Goal: Task Accomplishment & Management: Manage account settings

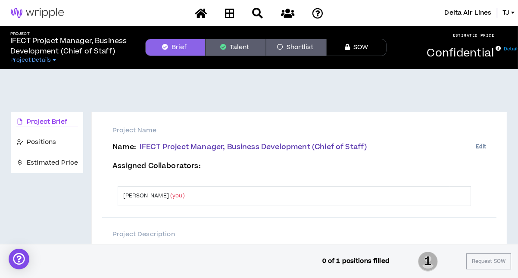
click at [482, 145] on button "Edit" at bounding box center [481, 147] width 10 height 14
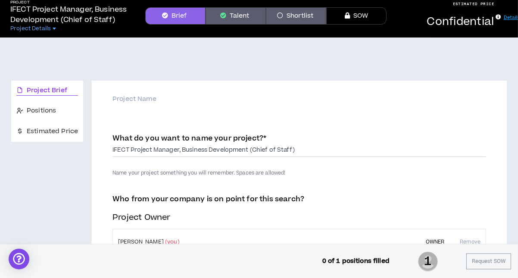
scroll to position [43, 0]
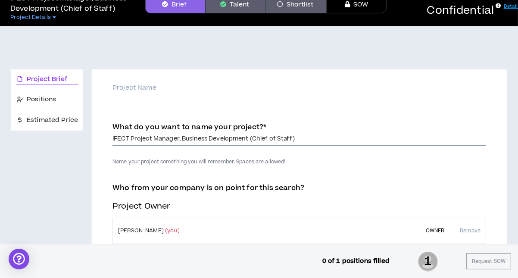
click at [127, 136] on input "IFECT Project Manager, Business Development (Chief of Staff)" at bounding box center [300, 139] width 374 height 13
type input "IFEC Project Manager, Business Development (Chief of Staff)"
click at [238, 169] on div "What do you want to name your project? * IFEC Project Manager, Business Develop…" at bounding box center [300, 147] width 374 height 48
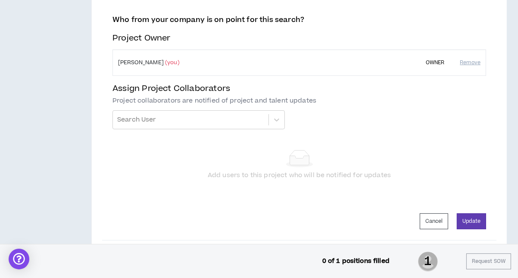
scroll to position [215, 0]
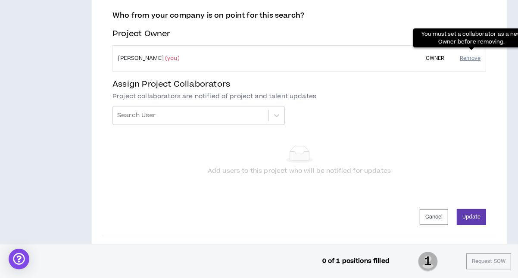
click at [468, 59] on button "Remove" at bounding box center [470, 58] width 21 height 15
click at [469, 59] on button "Remove" at bounding box center [470, 58] width 21 height 15
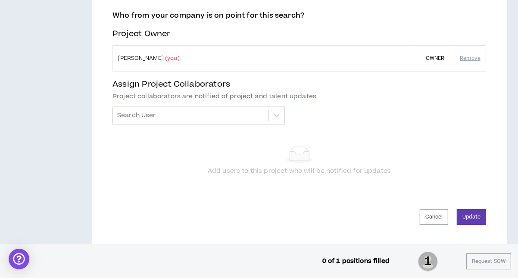
click at [435, 59] on td "OWNER" at bounding box center [436, 58] width 40 height 26
click at [269, 114] on div at bounding box center [277, 116] width 16 height 16
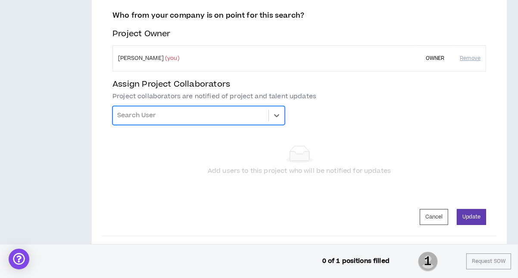
click at [191, 113] on div at bounding box center [190, 115] width 147 height 15
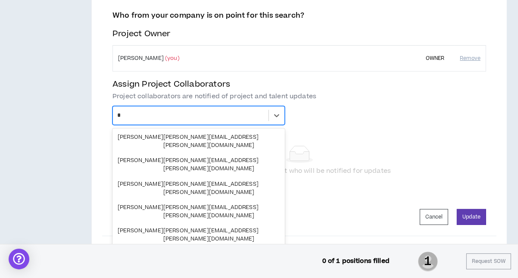
scroll to position [0, 0]
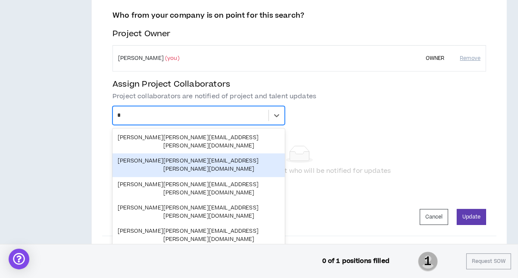
type input "*"
click at [363, 127] on div "Who from your company is on point for this search? Project Owner [PERSON_NAME] …" at bounding box center [300, 100] width 374 height 178
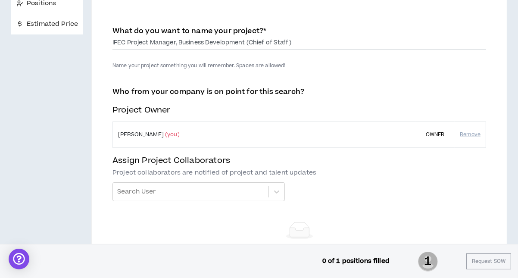
scroll to position [215, 0]
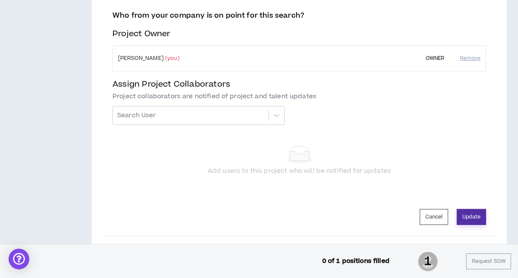
click at [468, 214] on button "Update" at bounding box center [471, 217] width 29 height 16
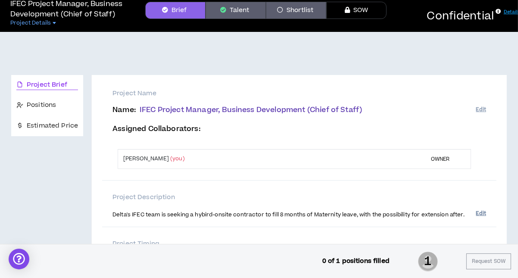
scroll to position [0, 0]
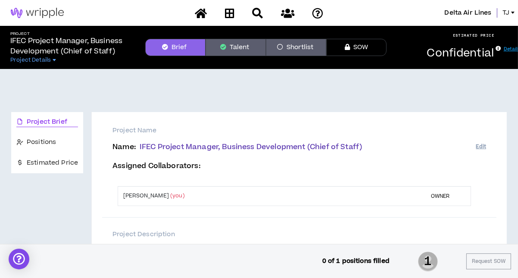
click at [510, 13] on link "TJ" at bounding box center [511, 12] width 16 height 9
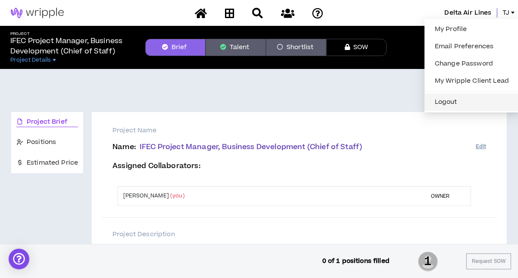
click at [444, 101] on button "Logout" at bounding box center [472, 102] width 85 height 13
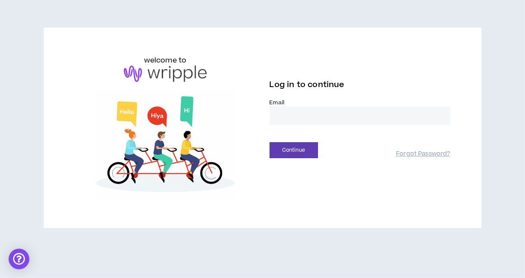
click at [380, 113] on input "email" at bounding box center [359, 115] width 181 height 19
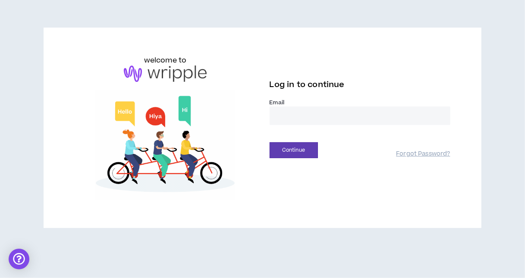
type input "**********"
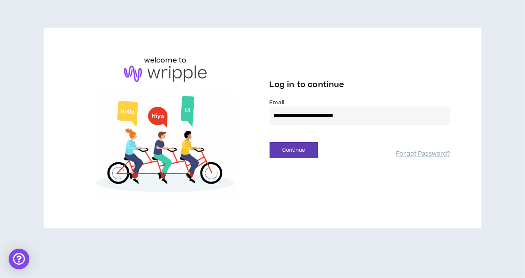
click at [314, 159] on div "**********" at bounding box center [262, 127] width 389 height 145
click at [305, 152] on button "Continue" at bounding box center [293, 150] width 48 height 16
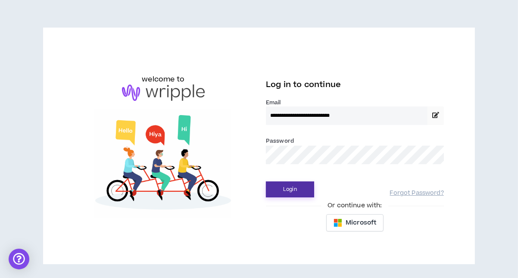
click at [307, 192] on button "Login" at bounding box center [290, 190] width 48 height 16
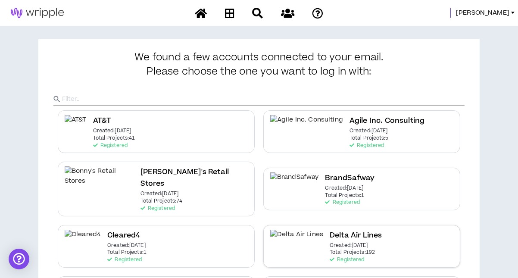
click at [356, 225] on div "Delta Air Lines Created: [DATE] Total Projects: 192 Registered" at bounding box center [361, 246] width 197 height 43
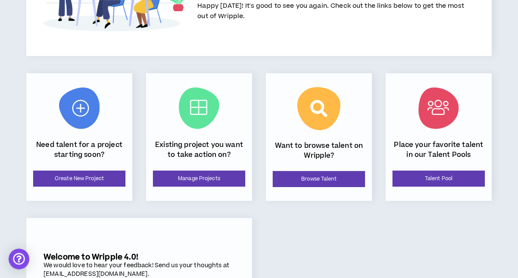
scroll to position [86, 0]
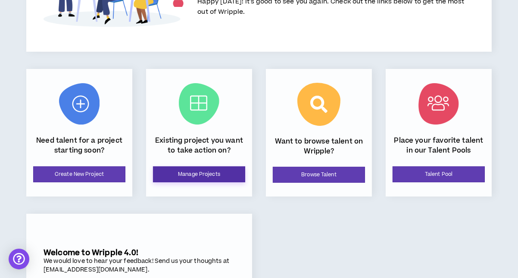
click at [174, 176] on link "Manage Projects" at bounding box center [199, 174] width 92 height 16
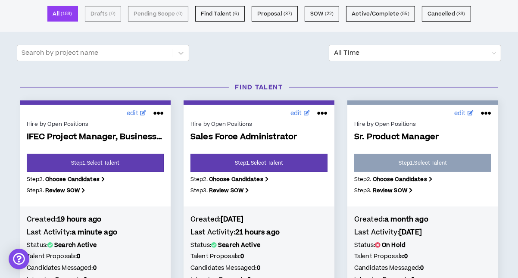
scroll to position [86, 0]
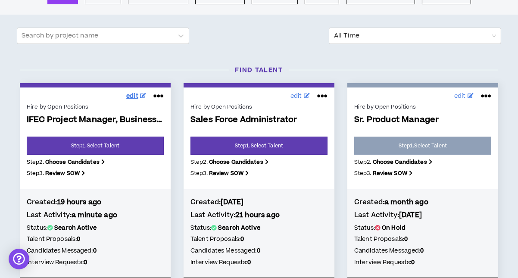
click at [131, 97] on span "edit" at bounding box center [132, 96] width 12 height 9
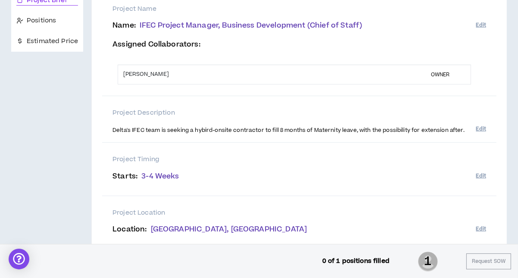
scroll to position [86, 0]
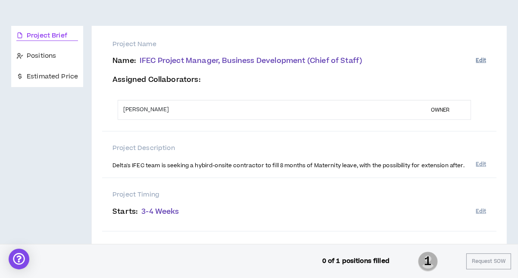
click at [483, 59] on button "Edit" at bounding box center [481, 60] width 10 height 14
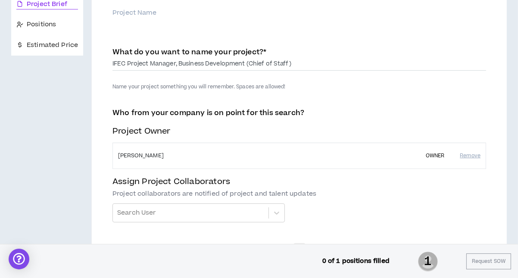
scroll to position [129, 0]
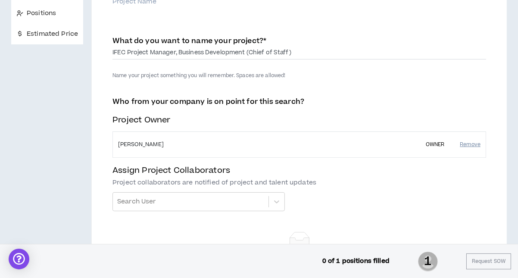
click at [464, 146] on button "Remove" at bounding box center [470, 144] width 21 height 15
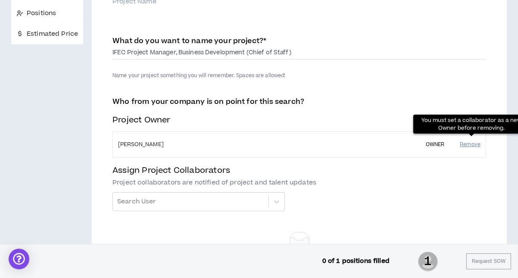
click at [469, 141] on button "Remove" at bounding box center [470, 144] width 21 height 15
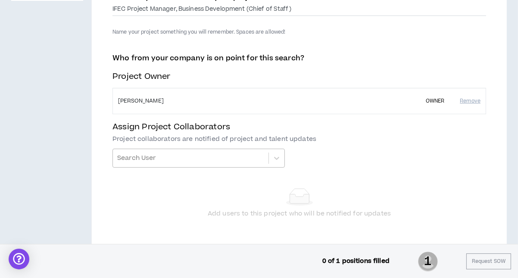
click at [266, 157] on div "Search User" at bounding box center [199, 158] width 172 height 19
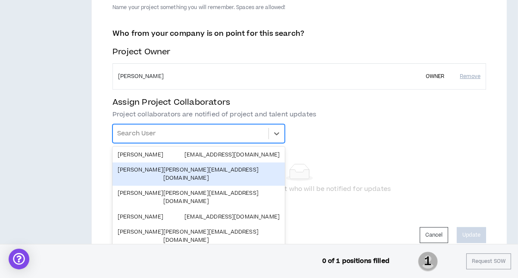
scroll to position [560, 0]
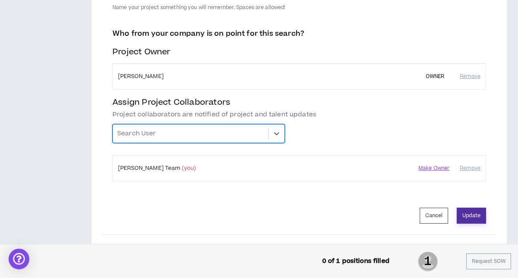
click at [471, 213] on button "Update" at bounding box center [471, 216] width 29 height 16
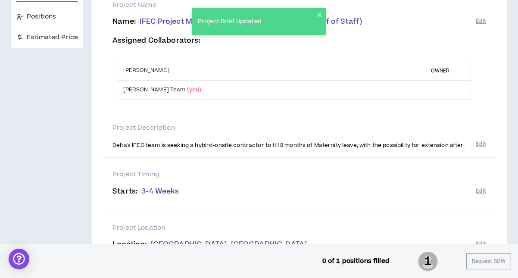
scroll to position [111, 0]
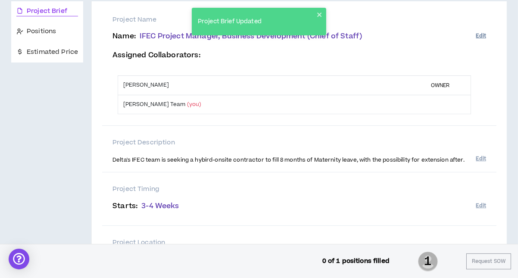
click at [480, 35] on button "Edit" at bounding box center [481, 36] width 10 height 14
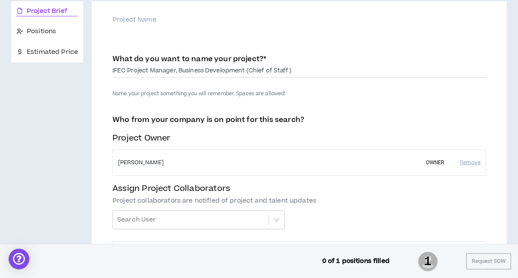
scroll to position [154, 0]
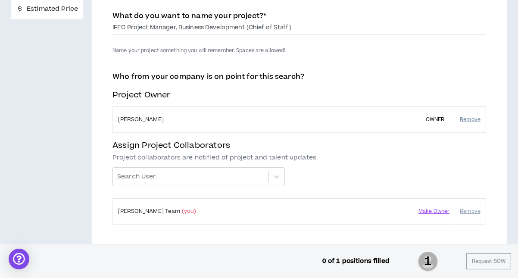
click at [465, 120] on button "Remove" at bounding box center [470, 119] width 21 height 15
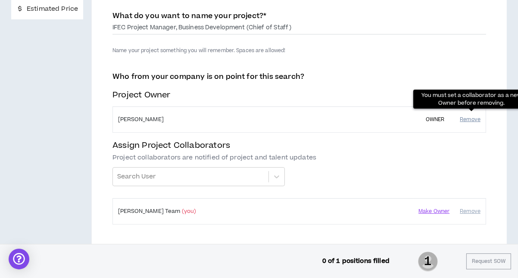
click at [466, 118] on button "Remove" at bounding box center [470, 119] width 21 height 15
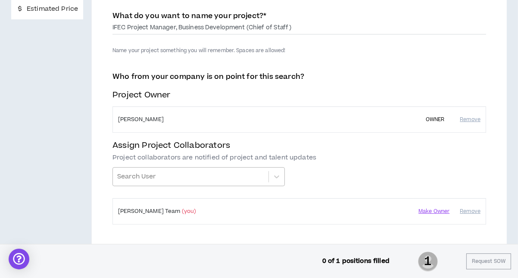
click at [267, 177] on div "Search User" at bounding box center [199, 176] width 172 height 19
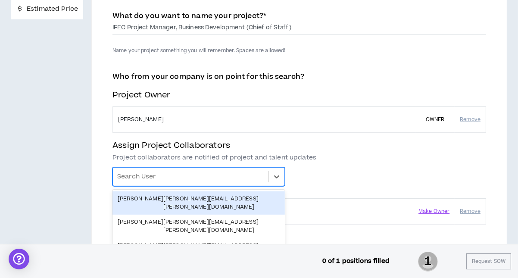
scroll to position [197, 0]
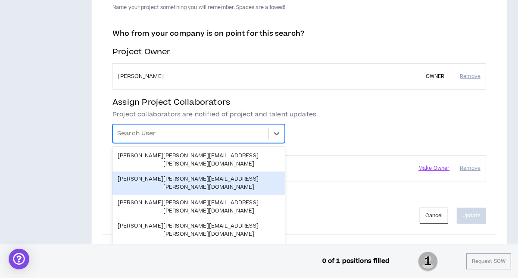
click at [311, 150] on div "Who from your company is on point for this search? Project Owner [PERSON_NAME] …" at bounding box center [300, 108] width 374 height 159
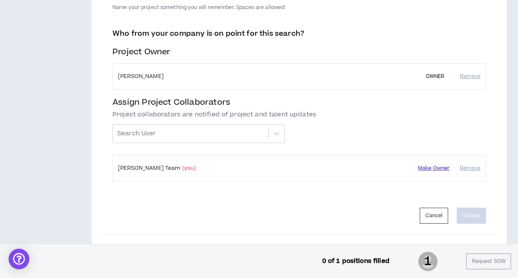
click at [446, 166] on button "Make Owner" at bounding box center [433, 168] width 31 height 8
click at [476, 211] on button "Update" at bounding box center [471, 216] width 29 height 16
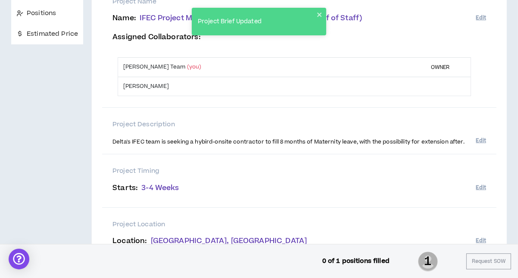
scroll to position [68, 0]
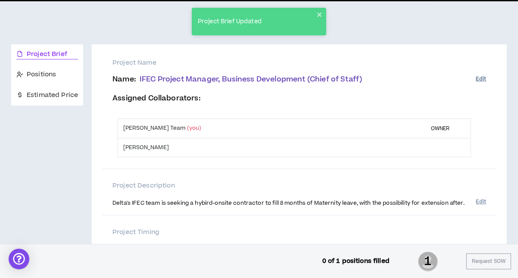
click at [477, 79] on button "Edit" at bounding box center [481, 79] width 10 height 14
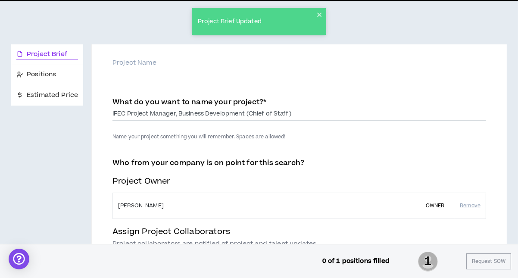
scroll to position [111, 0]
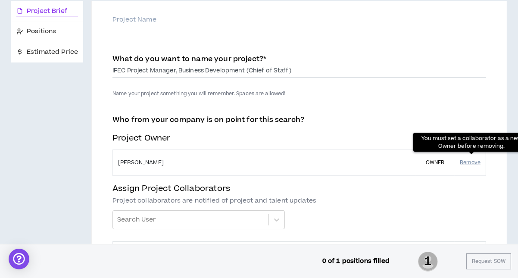
click at [468, 159] on button "Remove" at bounding box center [470, 162] width 21 height 15
click at [468, 163] on button "Remove" at bounding box center [470, 162] width 21 height 15
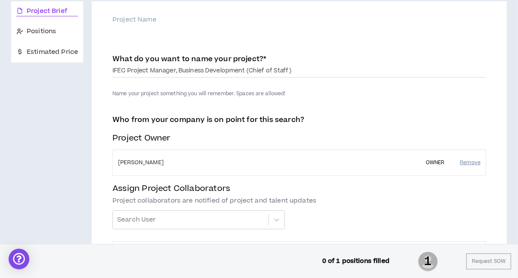
scroll to position [154, 0]
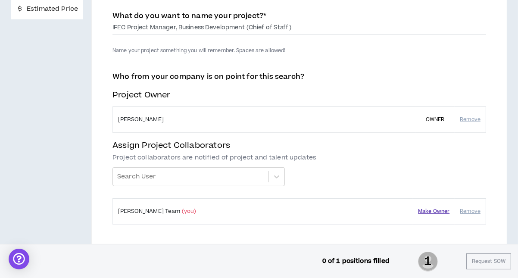
click at [428, 209] on button "Make Owner" at bounding box center [433, 211] width 31 height 8
click at [379, 210] on td "[PERSON_NAME] Team (you)" at bounding box center [263, 211] width 301 height 26
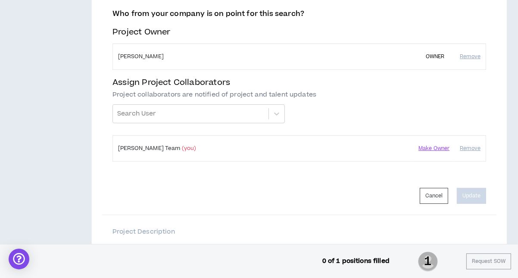
scroll to position [197, 0]
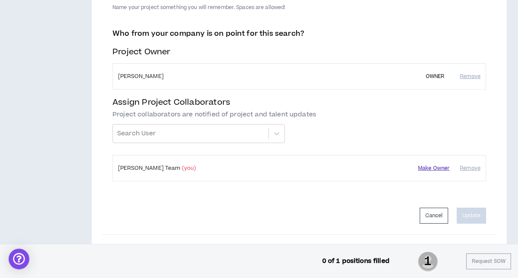
click at [439, 165] on button "Make Owner" at bounding box center [433, 168] width 31 height 8
click at [293, 79] on td "[PERSON_NAME]" at bounding box center [264, 76] width 303 height 26
click at [292, 131] on div "Who from your company is on point for this search? Project Owner [PERSON_NAME] …" at bounding box center [300, 108] width 374 height 159
click at [283, 137] on div at bounding box center [277, 134] width 16 height 16
click at [324, 160] on td "[PERSON_NAME] Team (you)" at bounding box center [263, 168] width 301 height 26
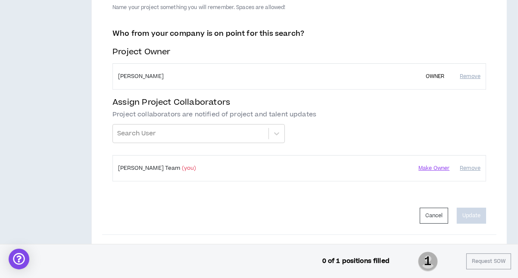
drag, startPoint x: 328, startPoint y: 167, endPoint x: 353, endPoint y: 169, distance: 24.6
click at [329, 167] on td "[PERSON_NAME] Team (you)" at bounding box center [263, 168] width 301 height 26
click at [419, 164] on td "Make Owner" at bounding box center [434, 168] width 42 height 26
click at [426, 169] on button "Make Owner" at bounding box center [433, 168] width 31 height 8
click at [426, 169] on td "Make Owner" at bounding box center [434, 168] width 42 height 26
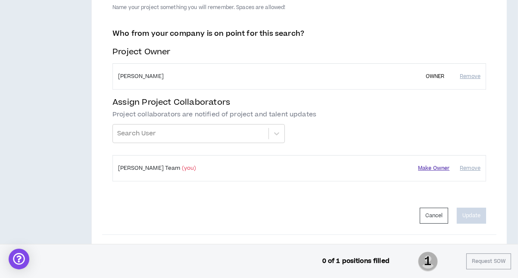
scroll to position [154, 0]
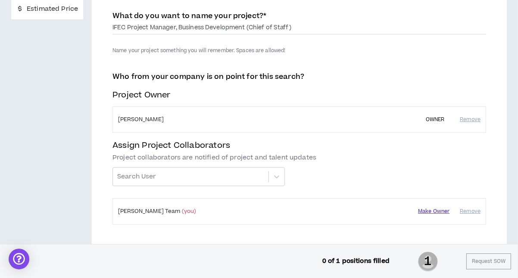
click at [425, 210] on button "Make Owner" at bounding box center [433, 211] width 31 height 8
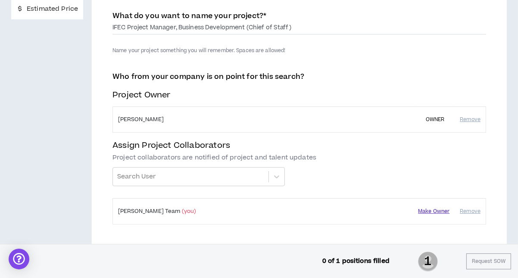
click at [425, 210] on button "Make Owner" at bounding box center [433, 211] width 31 height 8
click at [425, 209] on button "Make Owner" at bounding box center [433, 211] width 31 height 8
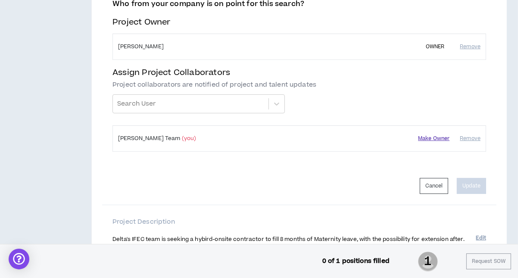
scroll to position [283, 0]
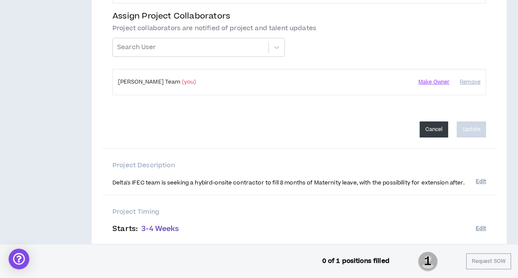
click at [431, 132] on button "Cancel" at bounding box center [434, 130] width 29 height 16
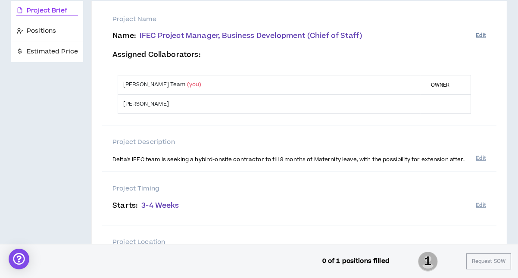
scroll to position [111, 0]
click at [476, 36] on button "Edit" at bounding box center [481, 36] width 10 height 14
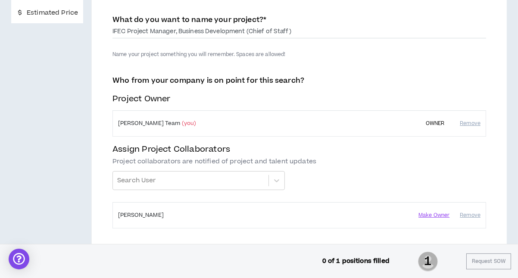
scroll to position [197, 0]
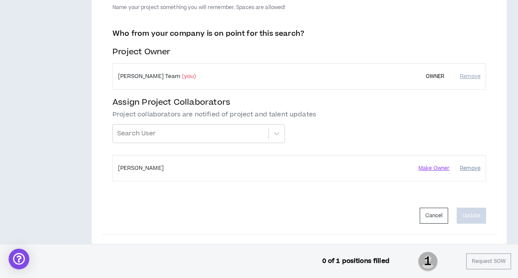
click at [469, 163] on button "Remove" at bounding box center [470, 168] width 21 height 15
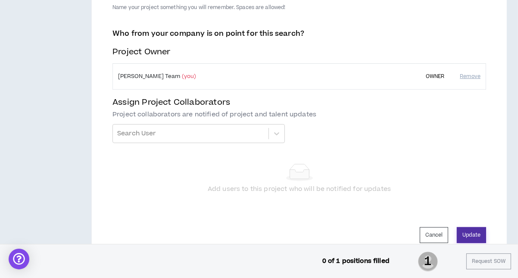
click at [463, 232] on button "Update" at bounding box center [471, 235] width 29 height 16
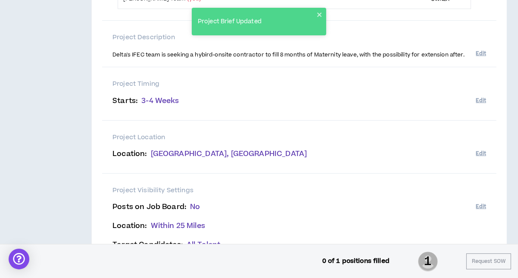
scroll to position [0, 0]
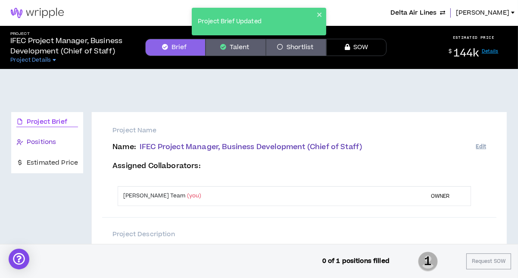
click at [49, 145] on span "Positions" at bounding box center [41, 142] width 29 height 9
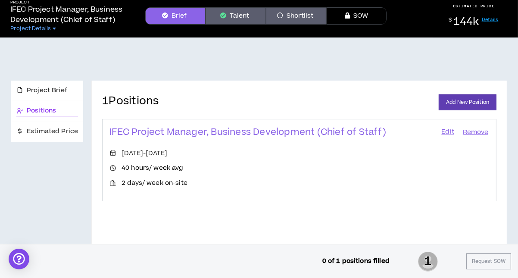
scroll to position [43, 0]
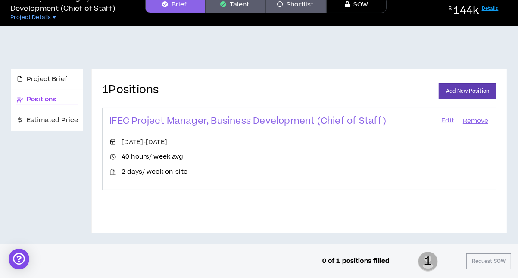
click at [448, 120] on link "Edit" at bounding box center [448, 121] width 15 height 12
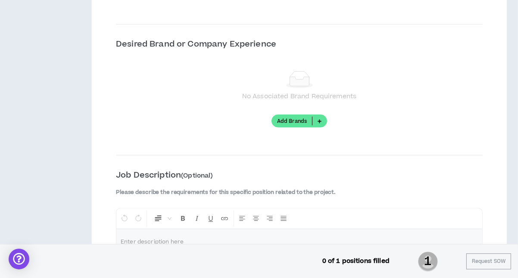
scroll to position [1336, 0]
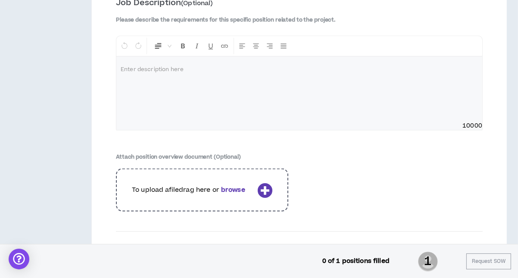
click at [146, 68] on div at bounding box center [299, 89] width 366 height 65
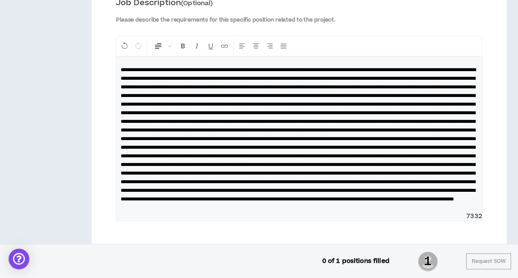
click at [239, 86] on span at bounding box center [298, 134] width 355 height 135
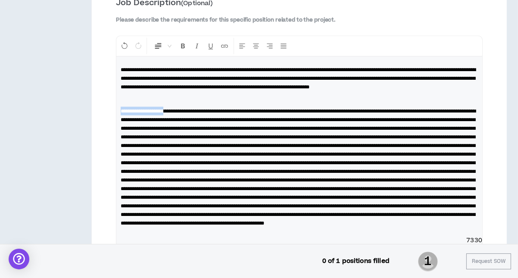
drag, startPoint x: 174, startPoint y: 108, endPoint x: 117, endPoint y: 109, distance: 56.9
click at [117, 109] on div "**********" at bounding box center [299, 146] width 366 height 179
click at [182, 42] on icon "Format Bold" at bounding box center [183, 46] width 8 height 8
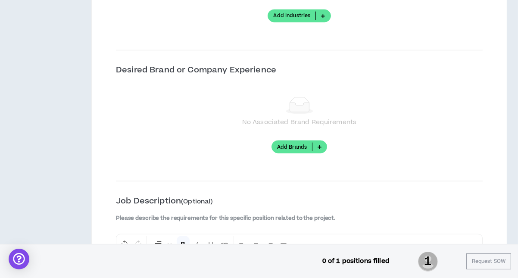
scroll to position [1353, 0]
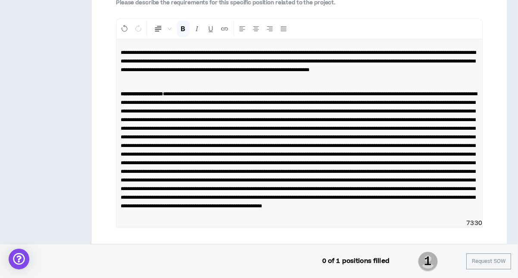
click at [163, 94] on strong "**********" at bounding box center [142, 93] width 42 height 5
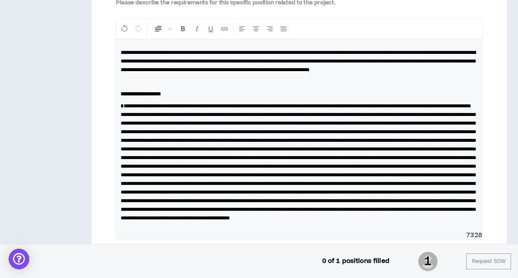
click at [225, 121] on span at bounding box center [298, 161] width 355 height 117
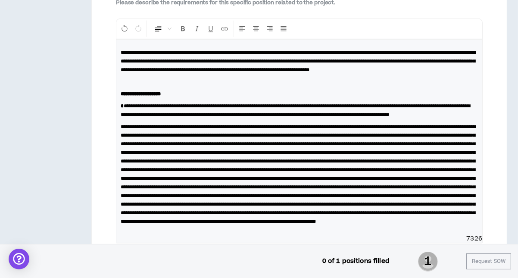
click at [266, 144] on span at bounding box center [298, 174] width 355 height 100
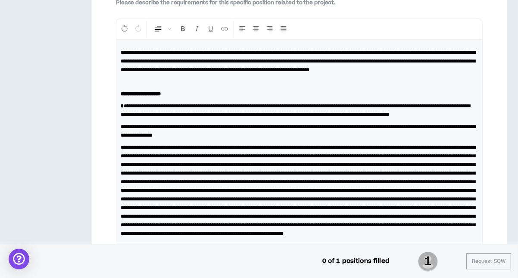
click at [269, 163] on span at bounding box center [298, 190] width 355 height 91
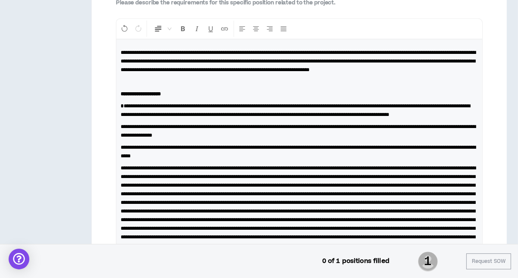
click at [230, 184] on span at bounding box center [298, 207] width 355 height 83
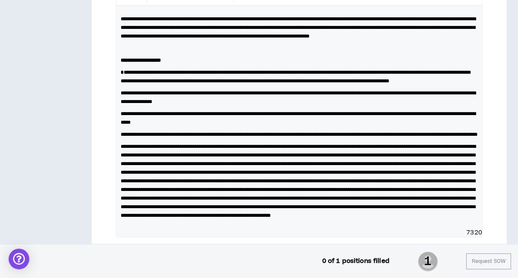
scroll to position [1396, 0]
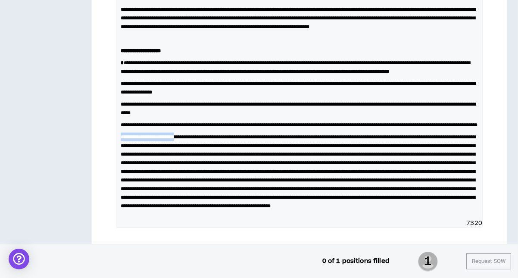
drag, startPoint x: 121, startPoint y: 152, endPoint x: 194, endPoint y: 151, distance: 73.7
click at [194, 151] on span at bounding box center [298, 172] width 355 height 74
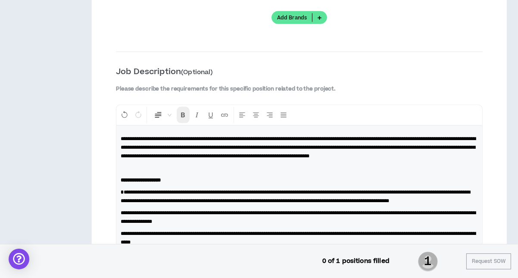
click at [182, 111] on icon "Format Bold" at bounding box center [183, 115] width 8 height 8
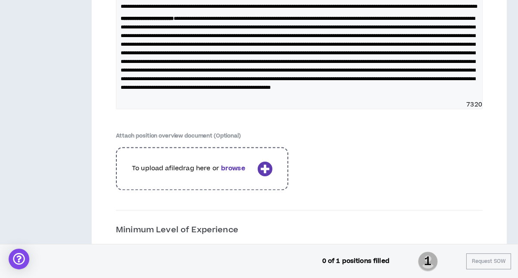
scroll to position [1517, 0]
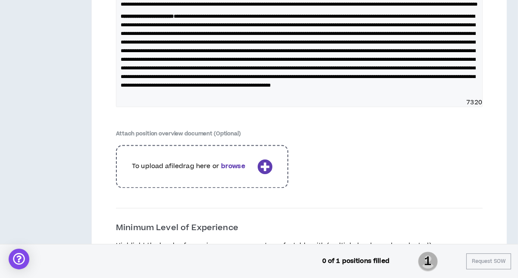
click at [196, 31] on span at bounding box center [298, 51] width 355 height 74
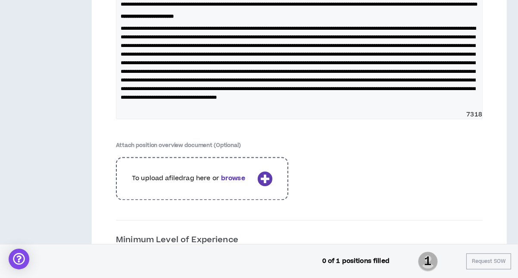
click at [257, 53] on span at bounding box center [298, 63] width 355 height 74
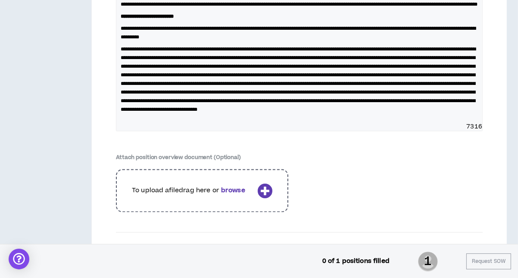
click at [307, 63] on span at bounding box center [298, 80] width 355 height 66
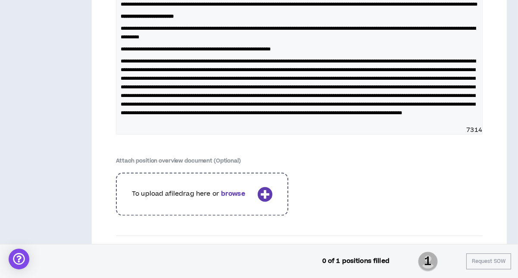
click at [347, 79] on span at bounding box center [298, 87] width 355 height 57
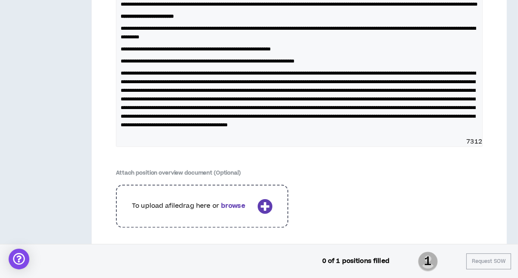
click at [391, 88] on span at bounding box center [298, 99] width 355 height 57
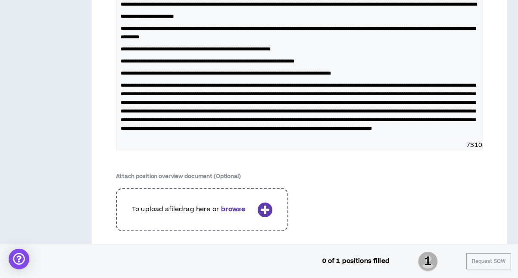
click at [322, 102] on span "**********" at bounding box center [298, 107] width 355 height 48
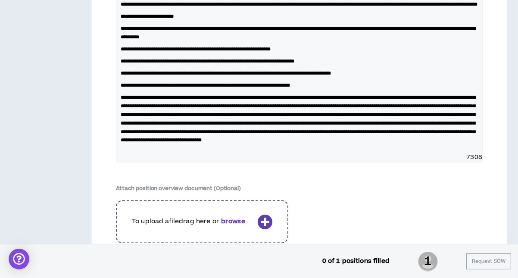
click at [446, 115] on span "**********" at bounding box center [298, 119] width 355 height 48
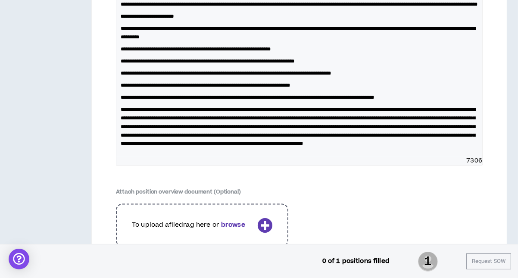
click at [275, 126] on span "**********" at bounding box center [298, 127] width 355 height 40
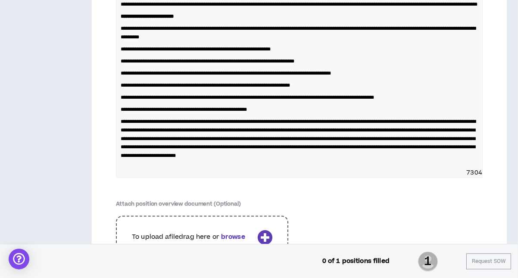
click at [306, 146] on span "**********" at bounding box center [298, 139] width 355 height 40
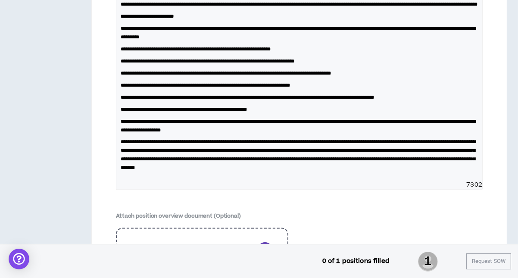
click at [377, 157] on span "**********" at bounding box center [298, 155] width 355 height 31
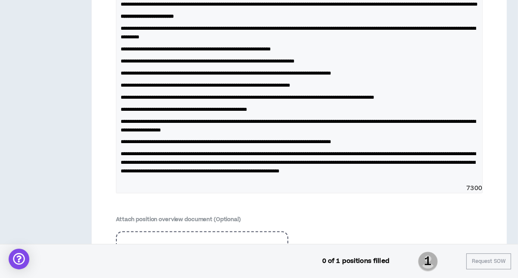
click at [224, 174] on span "**********" at bounding box center [298, 163] width 355 height 22
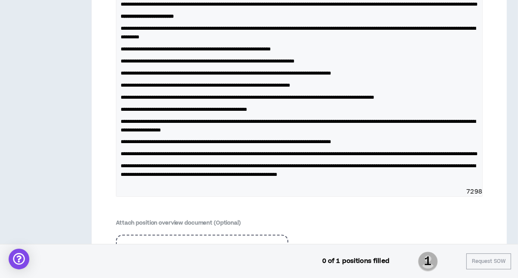
scroll to position [1560, 0]
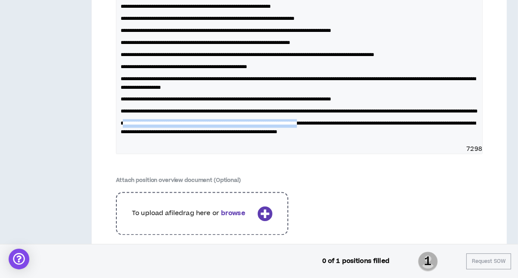
drag, startPoint x: 121, startPoint y: 148, endPoint x: 357, endPoint y: 151, distance: 235.8
click at [357, 135] on span "**********" at bounding box center [298, 128] width 355 height 14
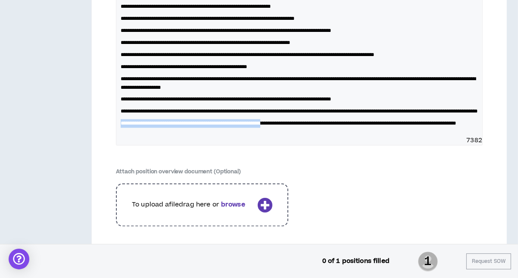
drag, startPoint x: 120, startPoint y: 147, endPoint x: 298, endPoint y: 143, distance: 178.1
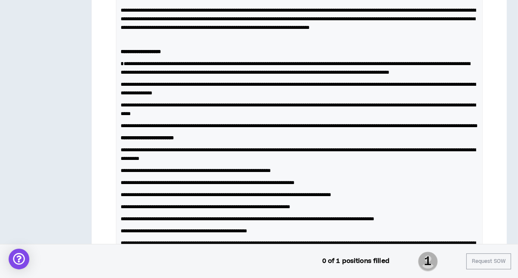
scroll to position [1345, 0]
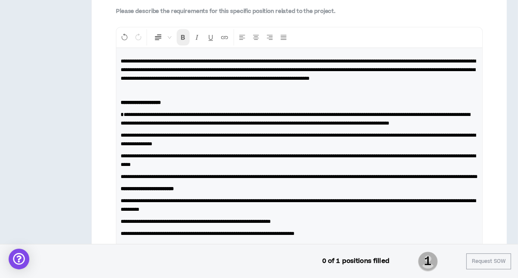
click at [182, 34] on icon "Format Bold" at bounding box center [183, 38] width 8 height 8
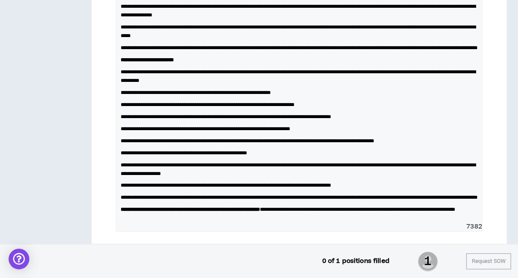
scroll to position [1603, 0]
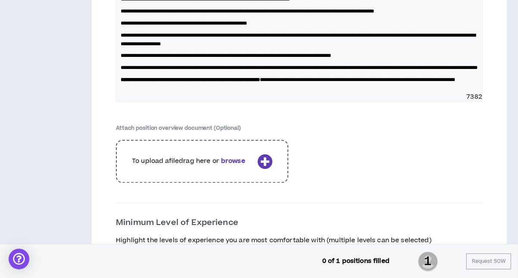
click at [300, 83] on span "**********" at bounding box center [357, 80] width 195 height 5
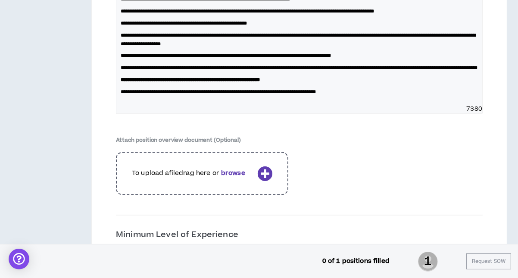
click at [282, 95] on span "**********" at bounding box center [218, 92] width 195 height 5
click at [281, 95] on span "**********" at bounding box center [218, 92] width 195 height 5
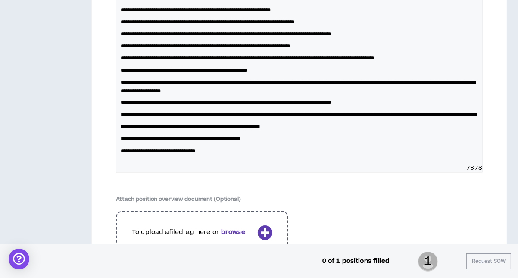
scroll to position [1517, 0]
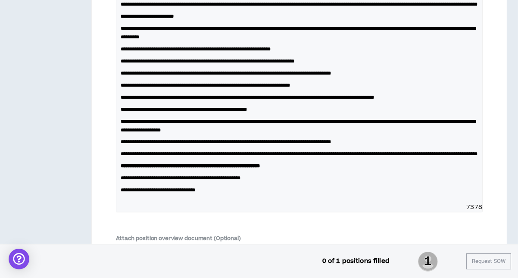
click at [245, 159] on p "**********" at bounding box center [299, 154] width 357 height 9
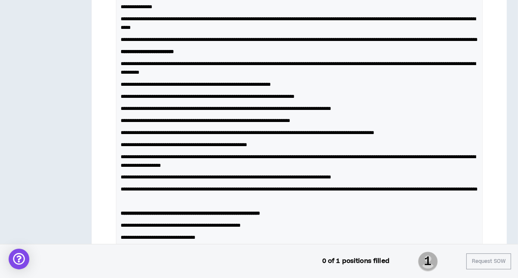
scroll to position [1431, 0]
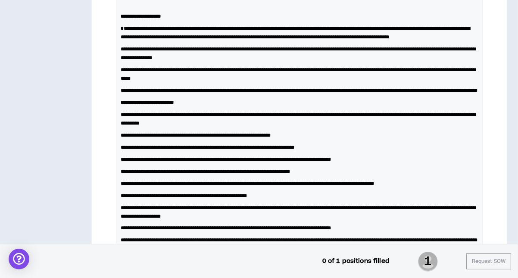
click at [245, 95] on p "**********" at bounding box center [299, 90] width 357 height 9
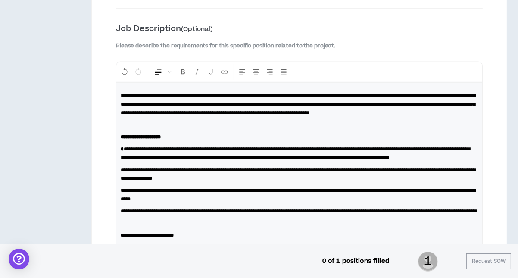
scroll to position [1301, 0]
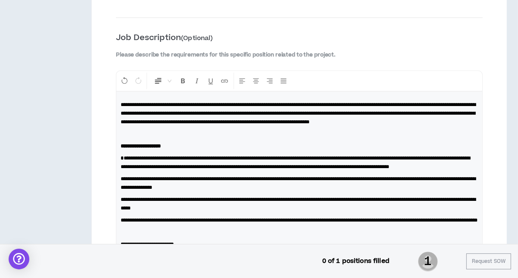
click at [121, 102] on span "**********" at bounding box center [298, 113] width 355 height 22
click at [357, 159] on span "**********" at bounding box center [296, 163] width 350 height 14
click at [124, 102] on span "**********" at bounding box center [298, 113] width 355 height 22
click at [139, 102] on span "**********" at bounding box center [298, 113] width 355 height 22
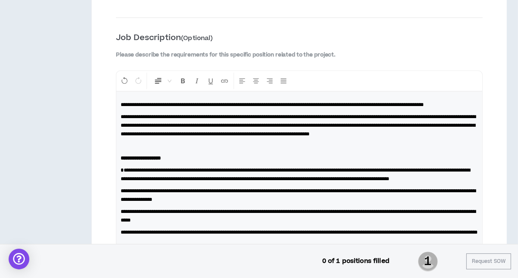
click at [134, 102] on span "**********" at bounding box center [272, 104] width 303 height 5
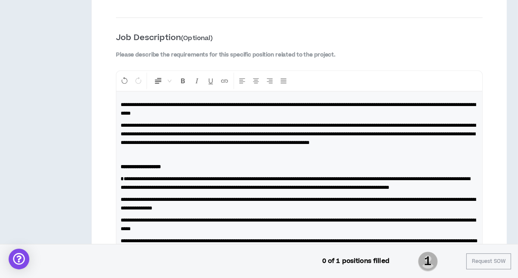
click at [154, 102] on span "**********" at bounding box center [298, 109] width 355 height 14
click at [213, 102] on span "**********" at bounding box center [298, 109] width 355 height 14
click at [182, 145] on span "**********" at bounding box center [298, 134] width 355 height 22
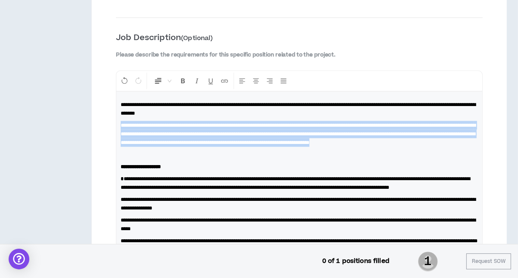
drag, startPoint x: 120, startPoint y: 115, endPoint x: 246, endPoint y: 145, distance: 129.5
click at [246, 145] on p "**********" at bounding box center [299, 134] width 357 height 26
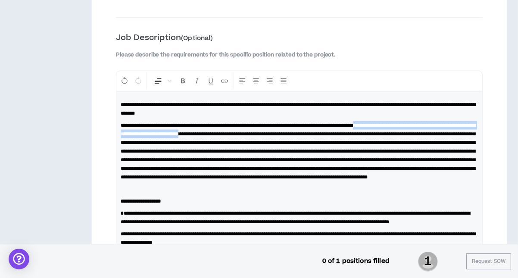
drag, startPoint x: 429, startPoint y: 116, endPoint x: 329, endPoint y: 123, distance: 99.8
click at [329, 123] on span at bounding box center [298, 151] width 355 height 57
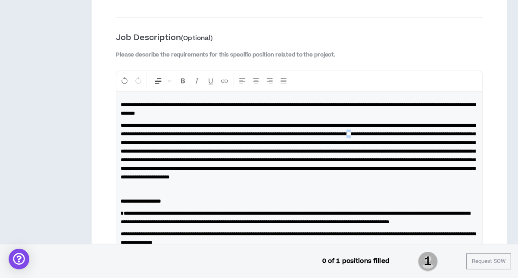
drag, startPoint x: 160, startPoint y: 134, endPoint x: 168, endPoint y: 134, distance: 7.8
click at [168, 134] on span "**********" at bounding box center [298, 151] width 355 height 57
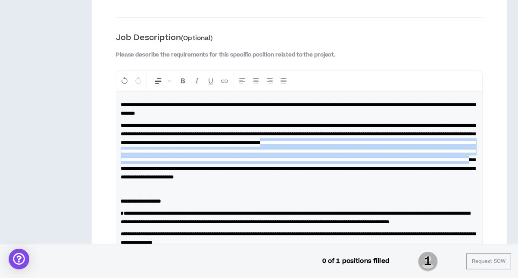
drag, startPoint x: 147, startPoint y: 142, endPoint x: 272, endPoint y: 169, distance: 127.9
click at [272, 169] on span "**********" at bounding box center [298, 151] width 355 height 57
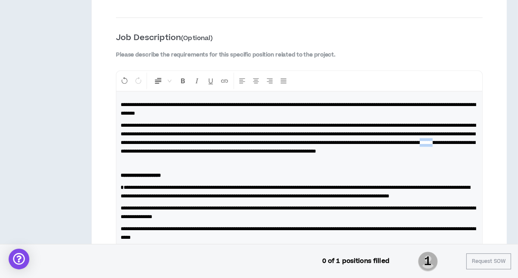
drag, startPoint x: 348, startPoint y: 141, endPoint x: 366, endPoint y: 141, distance: 18.5
click at [366, 141] on span "**********" at bounding box center [298, 138] width 355 height 31
click at [175, 163] on p at bounding box center [299, 163] width 357 height 9
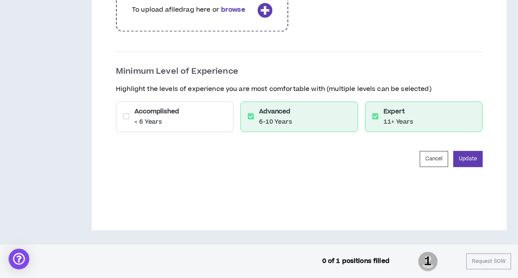
drag, startPoint x: 120, startPoint y: 95, endPoint x: 251, endPoint y: 280, distance: 227.0
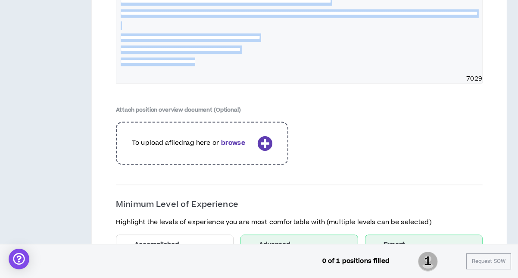
scroll to position [1571, 0]
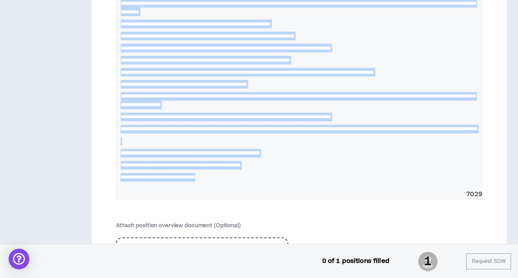
copy div "**********"
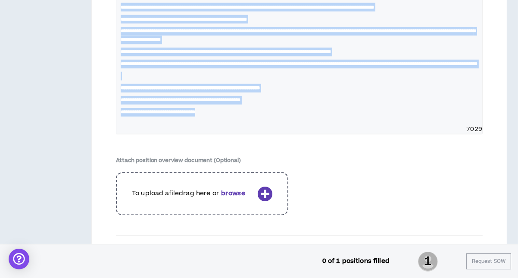
scroll to position [1830, 0]
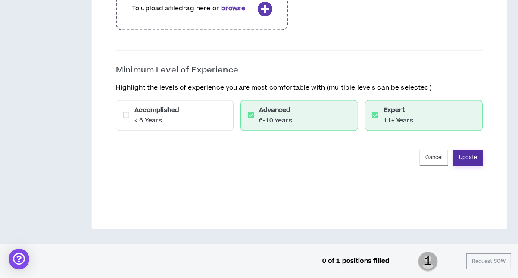
click at [469, 166] on button "Update" at bounding box center [468, 158] width 29 height 16
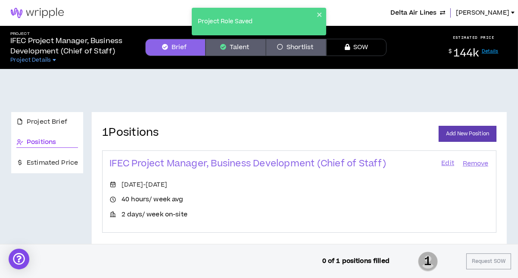
click at [445, 161] on link "Edit" at bounding box center [448, 164] width 15 height 12
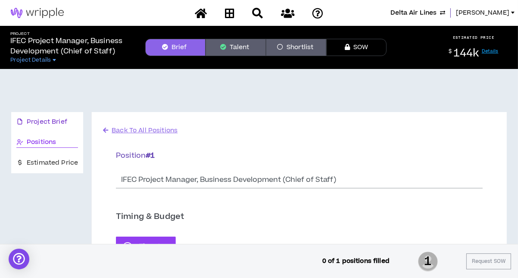
click at [54, 119] on span "Project Brief" at bounding box center [47, 121] width 41 height 9
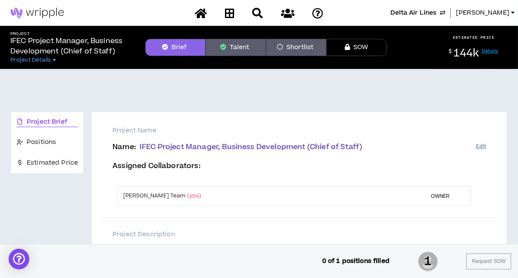
scroll to position [129, 0]
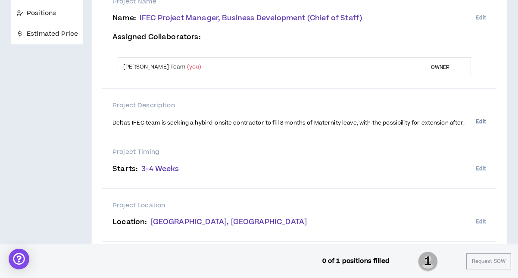
click at [485, 118] on button "Edit" at bounding box center [481, 122] width 10 height 14
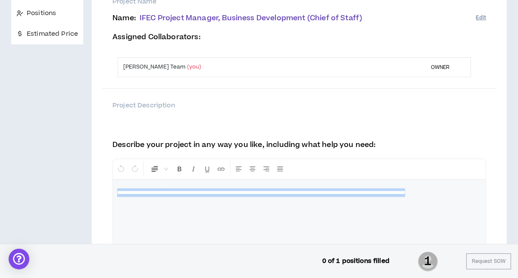
drag, startPoint x: 116, startPoint y: 191, endPoint x: 471, endPoint y: 194, distance: 355.3
click at [471, 194] on div "**********" at bounding box center [299, 212] width 373 height 65
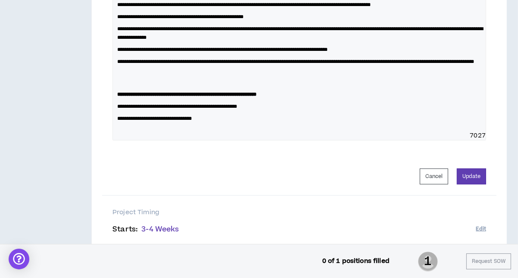
scroll to position [570, 0]
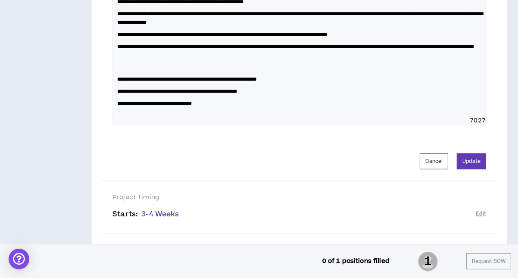
click at [236, 72] on p at bounding box center [299, 62] width 364 height 17
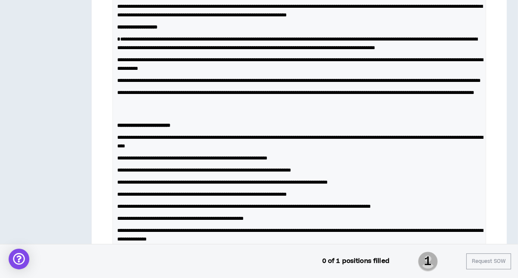
scroll to position [311, 0]
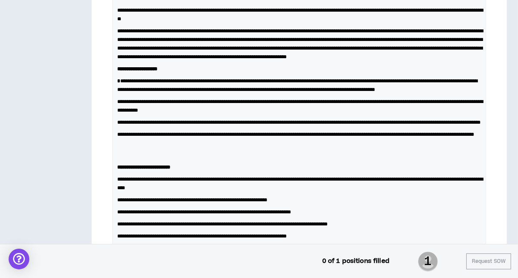
click at [181, 160] on p at bounding box center [299, 150] width 364 height 17
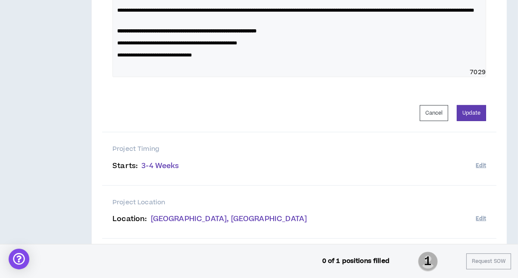
scroll to position [604, 0]
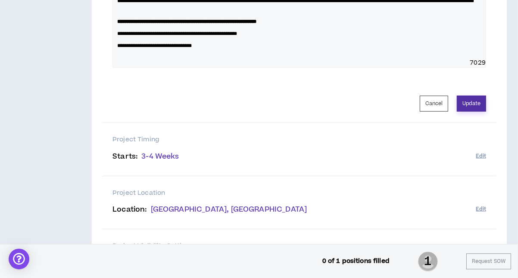
click at [474, 112] on button "Update" at bounding box center [471, 104] width 29 height 16
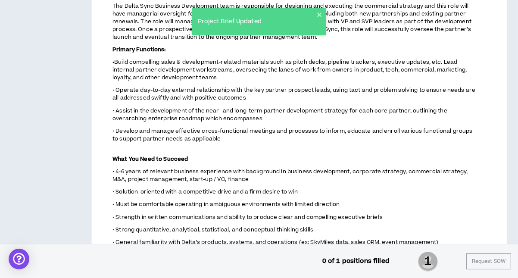
scroll to position [7, 0]
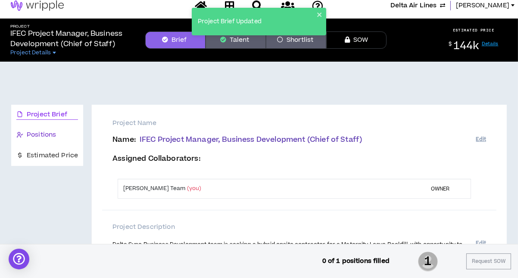
click at [33, 136] on span "Positions" at bounding box center [41, 134] width 29 height 9
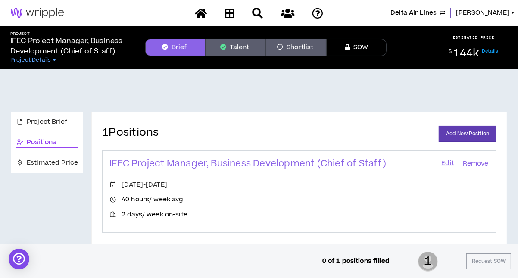
click at [445, 163] on link "Edit" at bounding box center [448, 164] width 15 height 12
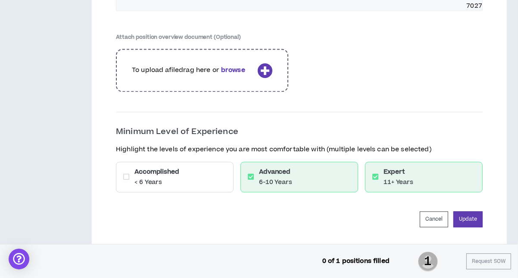
scroll to position [1863, 0]
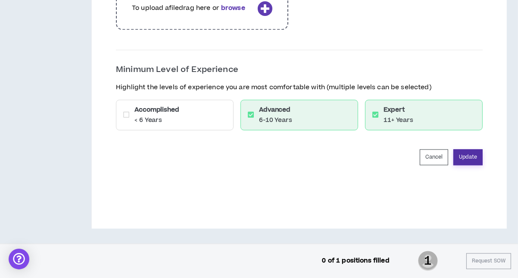
click at [462, 158] on button "Update" at bounding box center [468, 157] width 29 height 16
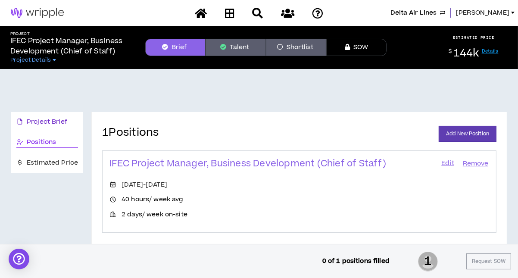
click at [50, 119] on span "Project Brief" at bounding box center [47, 121] width 41 height 9
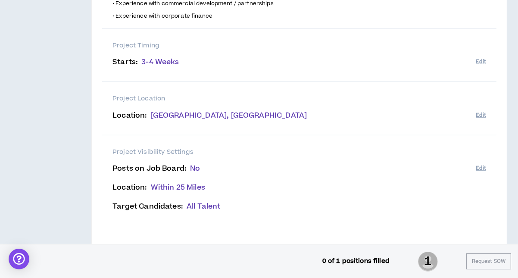
scroll to position [634, 0]
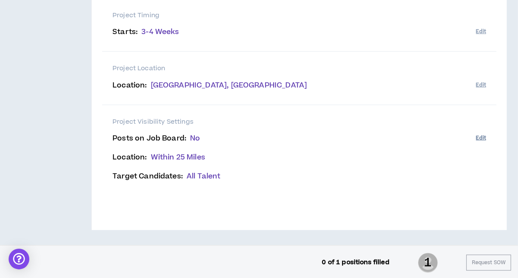
click at [479, 135] on button "Edit" at bounding box center [481, 138] width 10 height 14
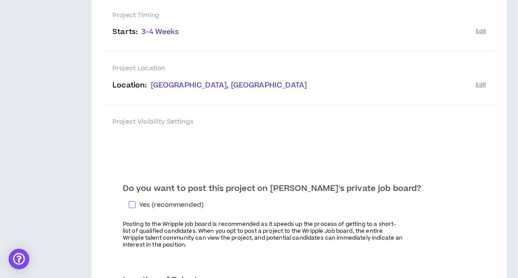
click at [136, 204] on span at bounding box center [132, 204] width 7 height 7
checkbox input "****"
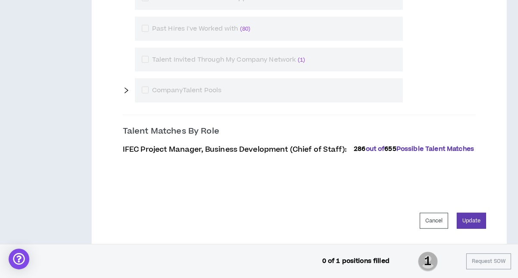
scroll to position [1108, 0]
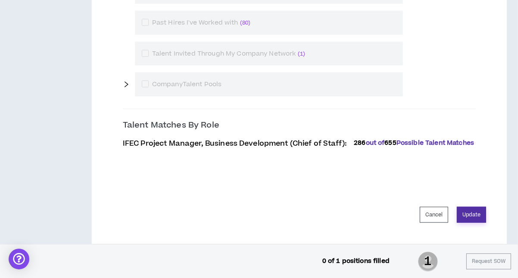
click at [470, 218] on button "Update" at bounding box center [471, 215] width 29 height 16
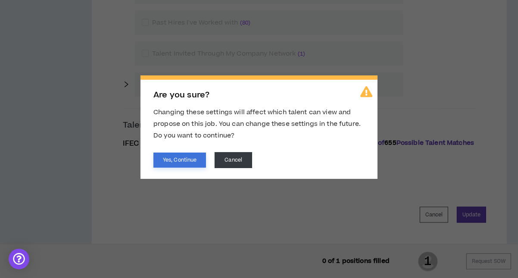
click at [165, 161] on button "Yes, Continue" at bounding box center [179, 160] width 53 height 15
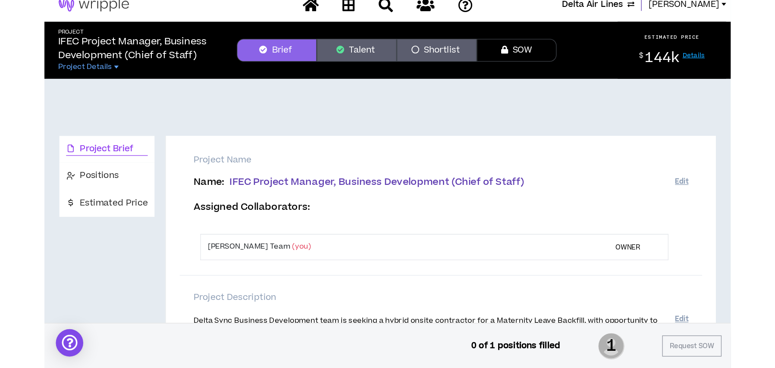
scroll to position [0, 0]
